Goal: Navigation & Orientation: Find specific page/section

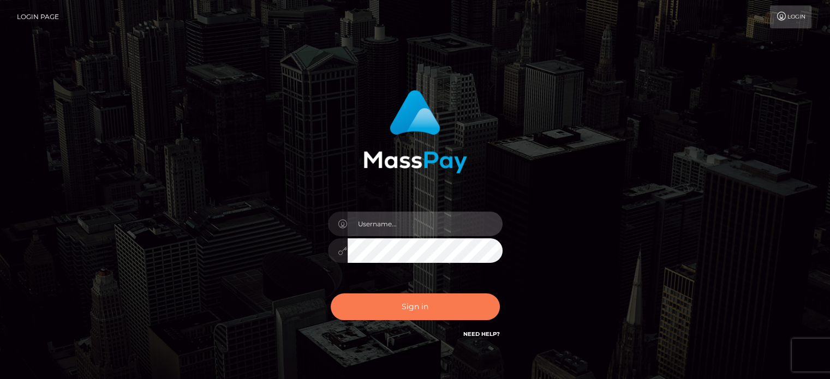
type input "kristy.ai"
click at [404, 303] on button "Sign in" at bounding box center [415, 307] width 169 height 27
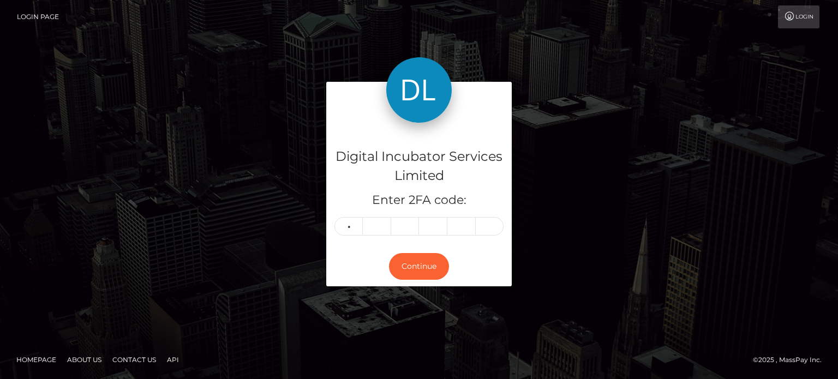
type input "0"
type input "4"
type input "6"
type input "4"
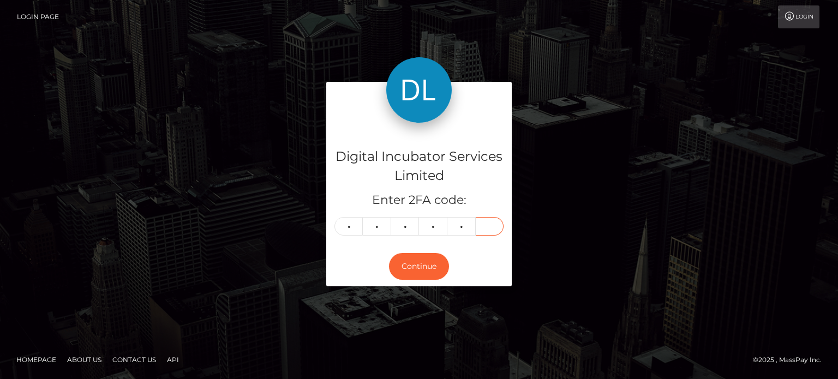
type input "7"
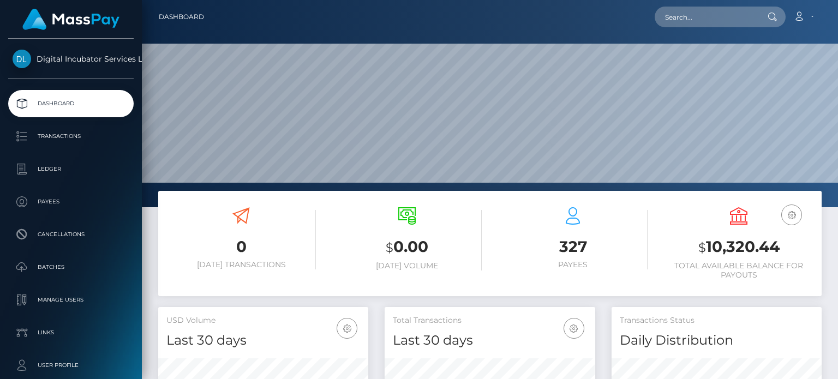
scroll to position [193, 210]
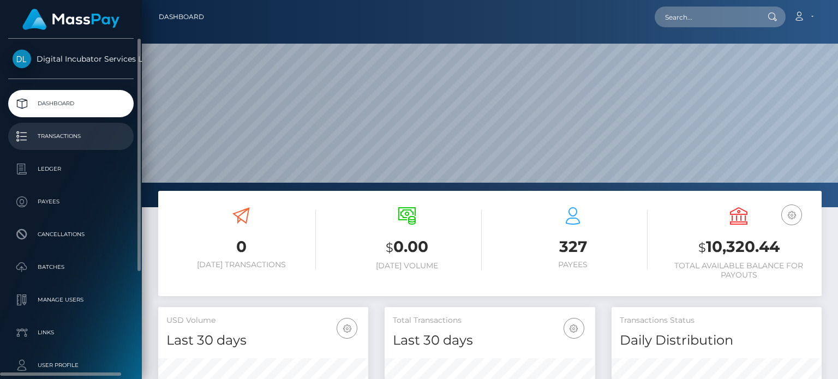
click at [73, 135] on p "Transactions" at bounding box center [71, 136] width 117 height 16
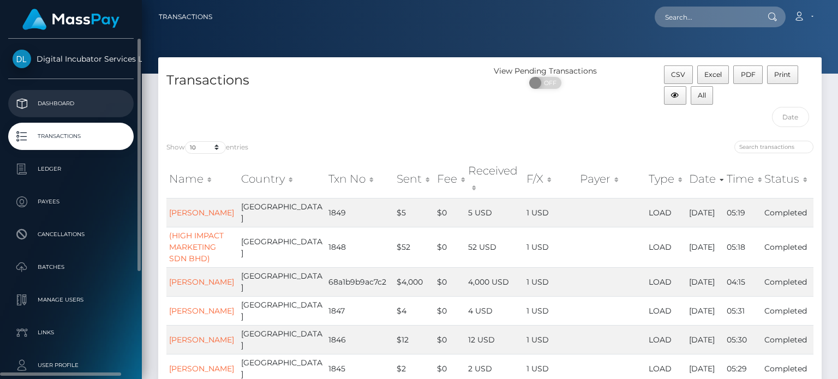
click at [71, 99] on p "Dashboard" at bounding box center [71, 103] width 117 height 16
